Goal: Complete application form

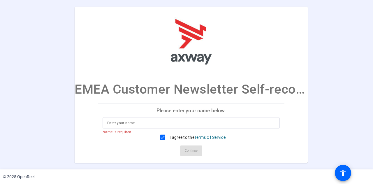
click at [138, 121] on input at bounding box center [191, 123] width 168 height 7
type input "[PERSON_NAME]"
click at [188, 149] on span "Continue" at bounding box center [191, 150] width 13 height 9
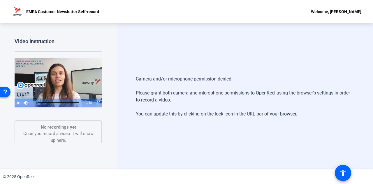
click at [334, 9] on div "Welcome, [PERSON_NAME]" at bounding box center [336, 11] width 50 height 7
click at [88, 13] on div at bounding box center [186, 92] width 373 height 184
click at [33, 13] on p "EMEA Customer Newsletter Self-record" at bounding box center [62, 11] width 73 height 7
click at [13, 13] on img at bounding box center [18, 12] width 12 height 12
